Goal: Information Seeking & Learning: Learn about a topic

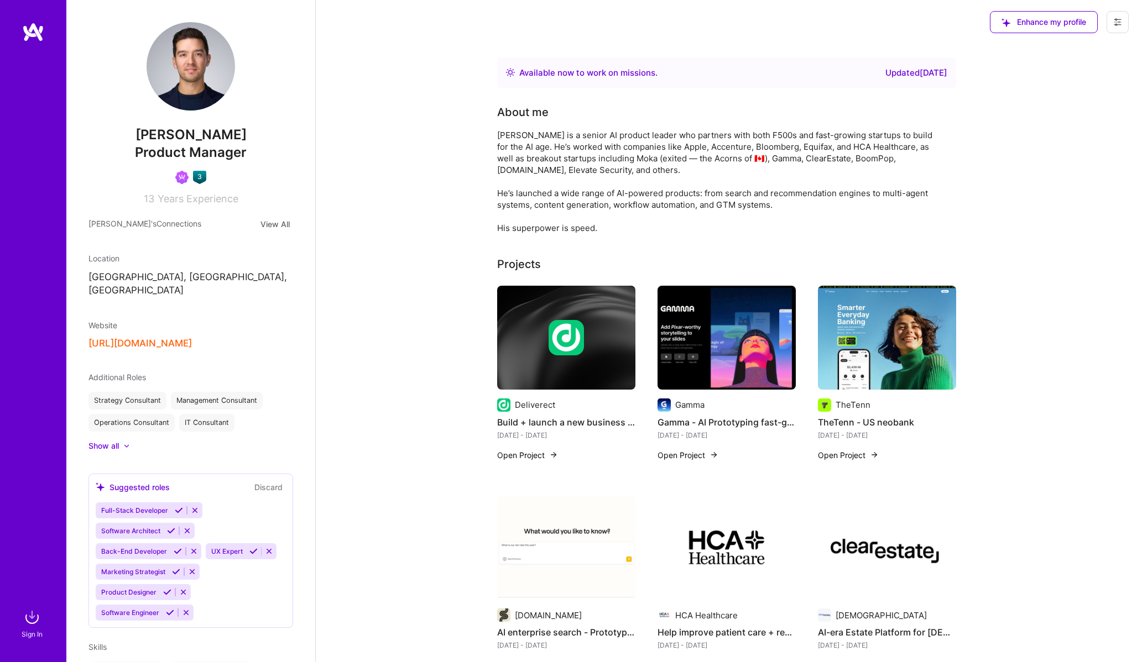
scroll to position [210, 0]
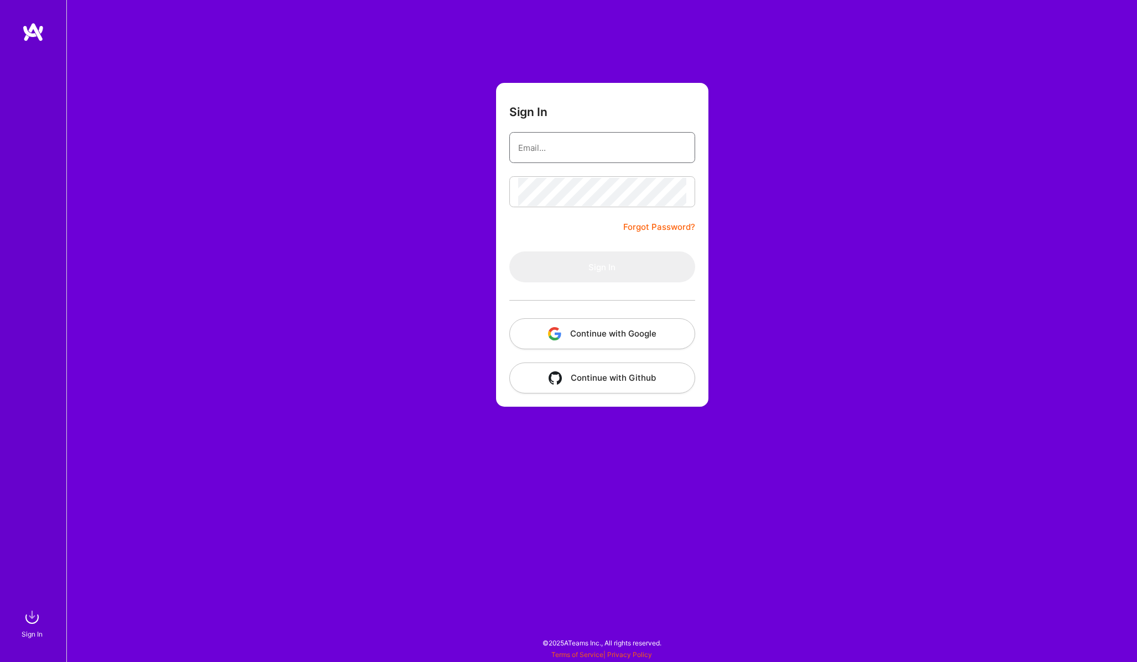
click at [587, 148] on input "email" at bounding box center [602, 148] width 168 height 28
click at [0, 657] on com-1password-button at bounding box center [0, 657] width 0 height 0
type input "[PERSON_NAME][EMAIL_ADDRESS][PERSON_NAME][DOMAIN_NAME]"
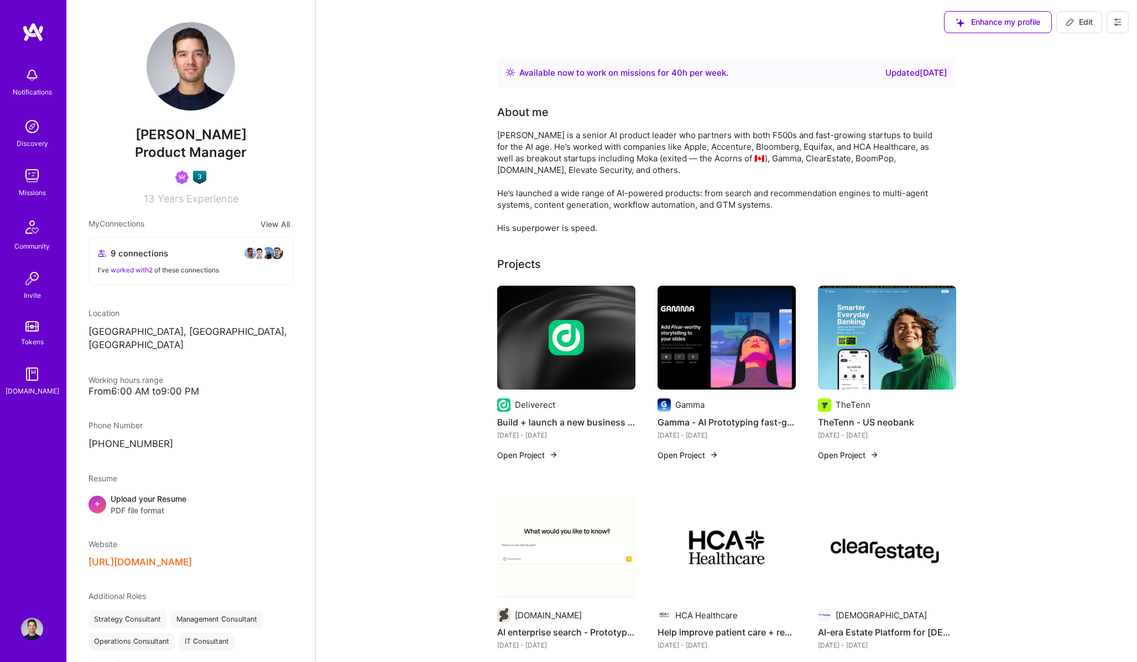
click at [29, 186] on img at bounding box center [32, 176] width 22 height 22
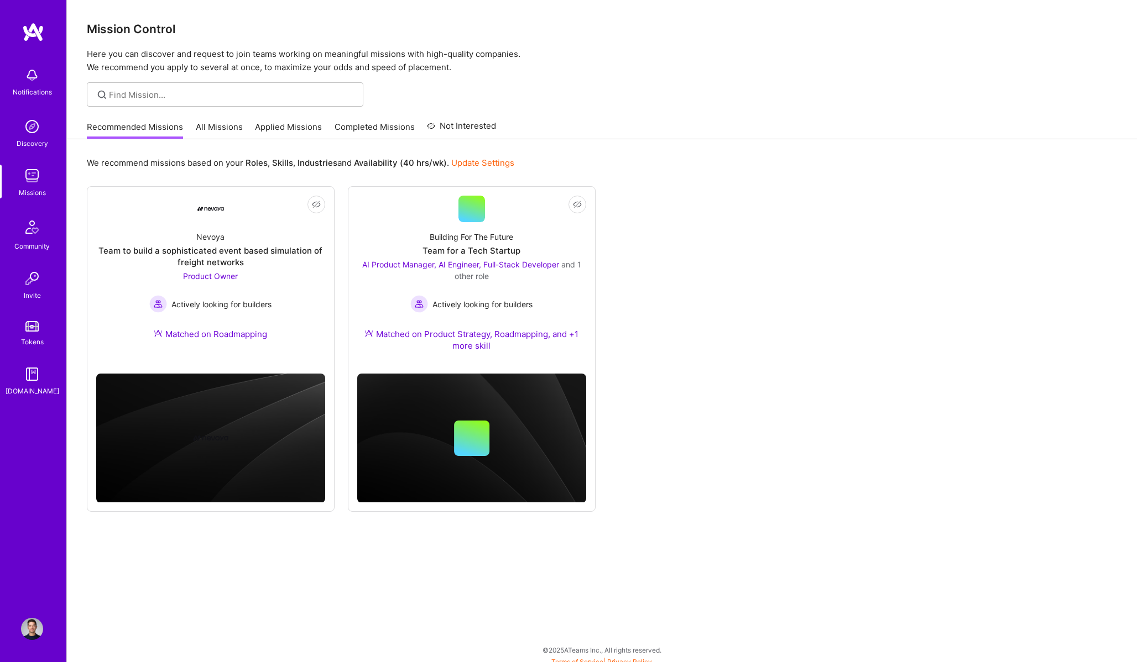
click at [201, 129] on link "All Missions" at bounding box center [219, 130] width 47 height 18
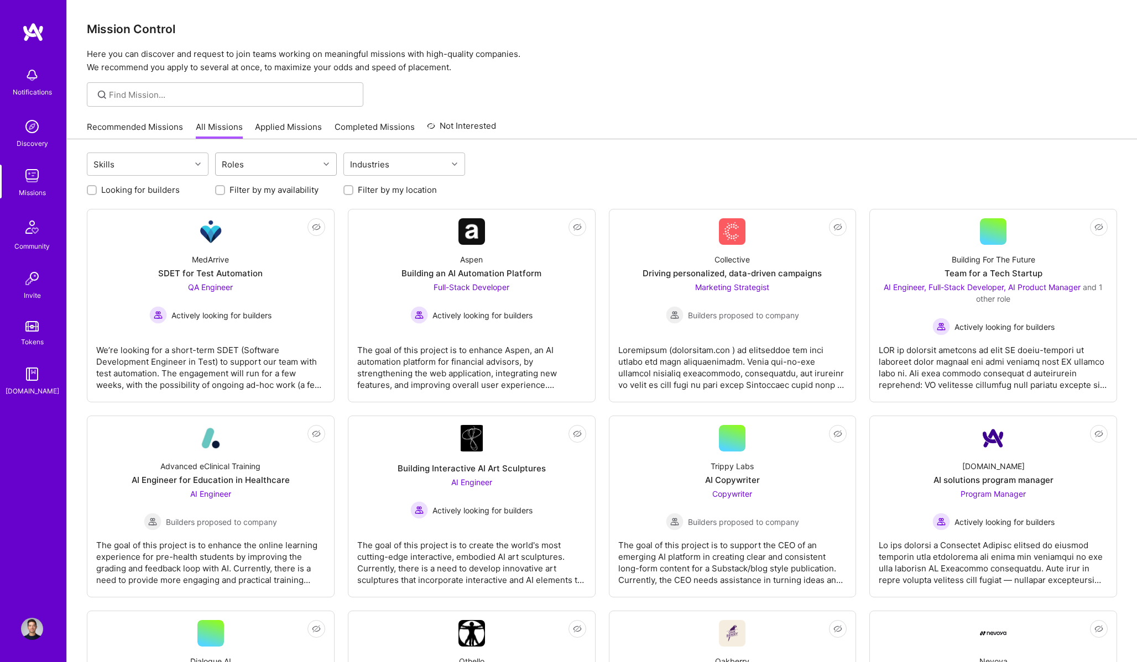
click at [256, 170] on div "Roles" at bounding box center [267, 164] width 103 height 22
click at [262, 229] on div "AI Product Manager" at bounding box center [276, 234] width 108 height 12
checkbox input "true"
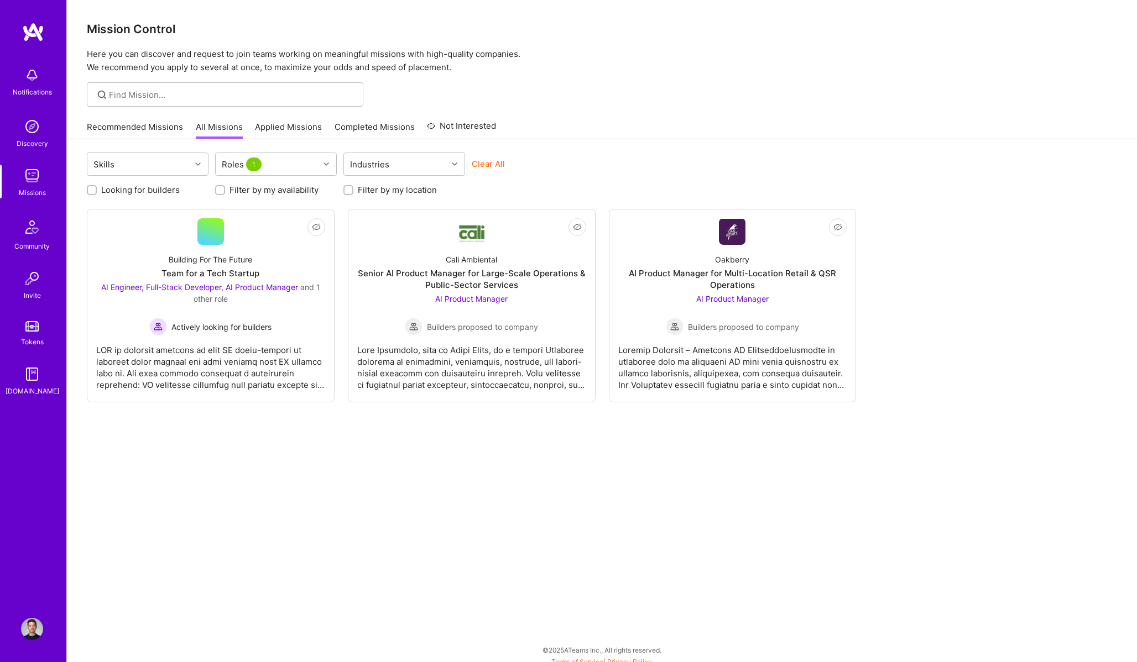
click at [247, 451] on div "Skills Roles 1 Industries Clear All Looking for builders Filter by my availabil…" at bounding box center [602, 404] width 1070 height 530
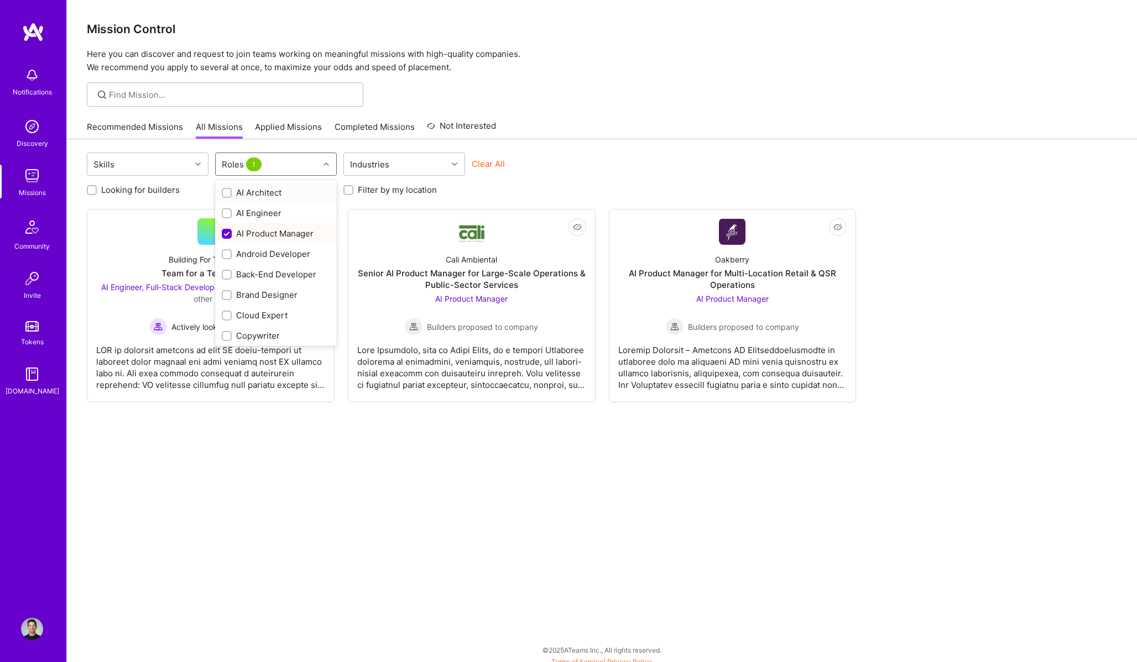
click at [262, 166] on div "Roles 1" at bounding box center [243, 164] width 48 height 16
click at [268, 215] on div "Product Owner" at bounding box center [276, 217] width 108 height 12
checkbox input "true"
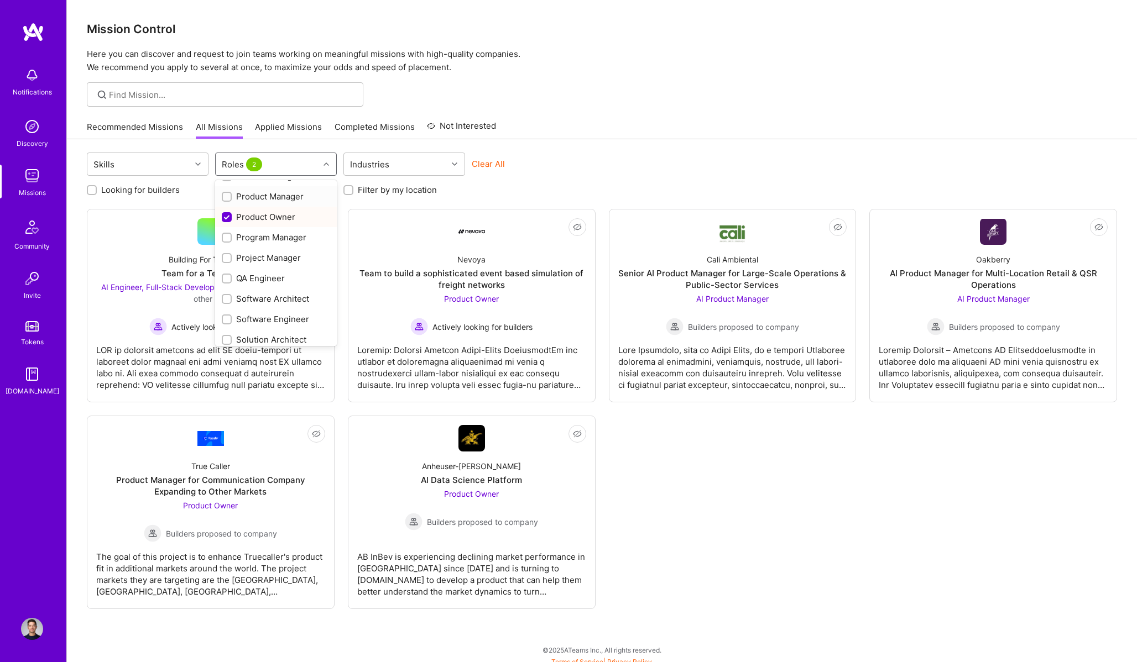
click at [269, 199] on div "Product Manager" at bounding box center [276, 197] width 108 height 12
checkbox input "true"
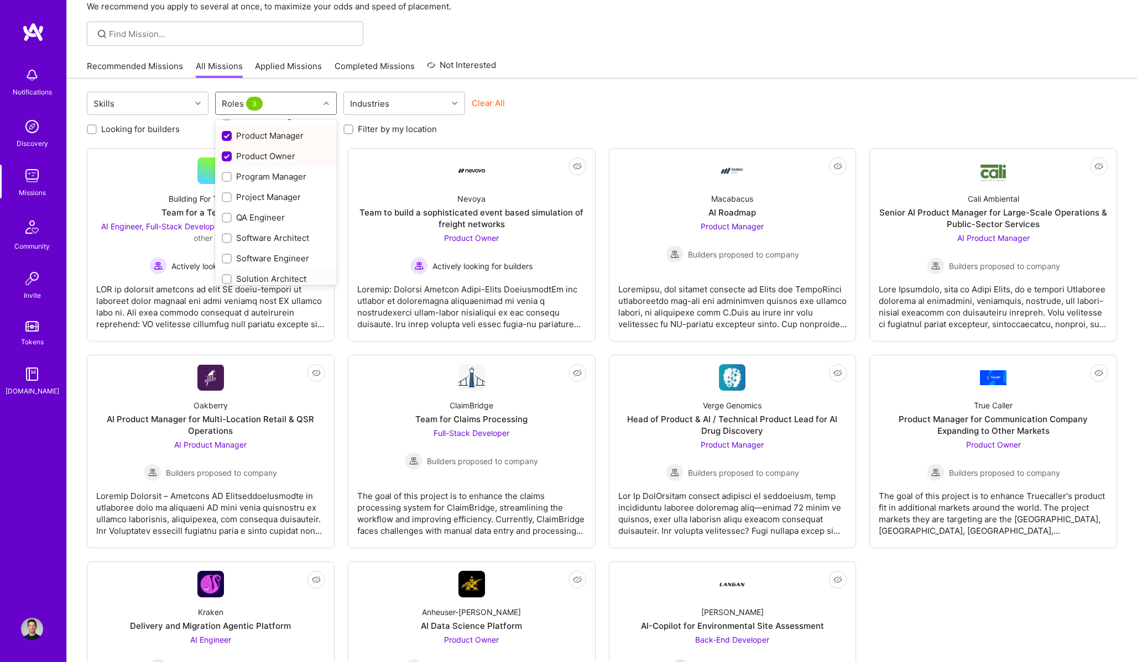
scroll to position [169, 0]
